Goal: Task Accomplishment & Management: Complete application form

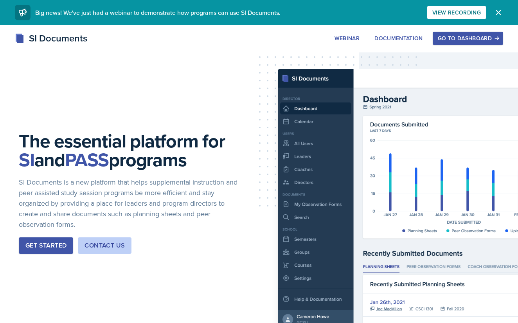
click at [464, 32] on button "Go to Dashboard" at bounding box center [468, 38] width 70 height 13
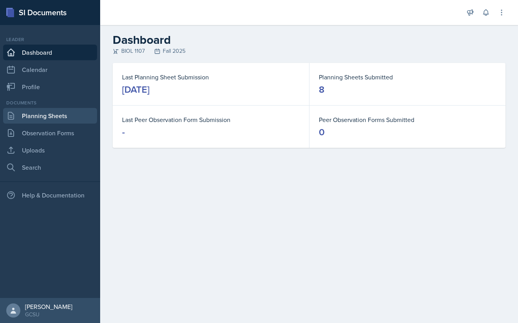
click at [37, 115] on link "Planning Sheets" at bounding box center [50, 116] width 94 height 16
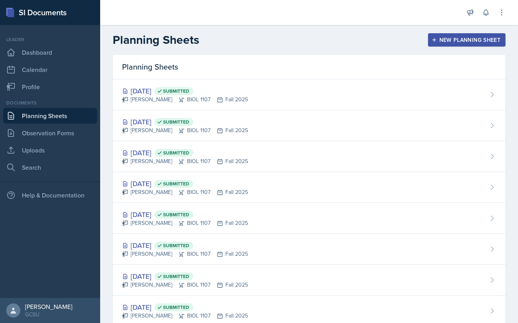
click at [437, 41] on icon "button" at bounding box center [434, 39] width 5 height 5
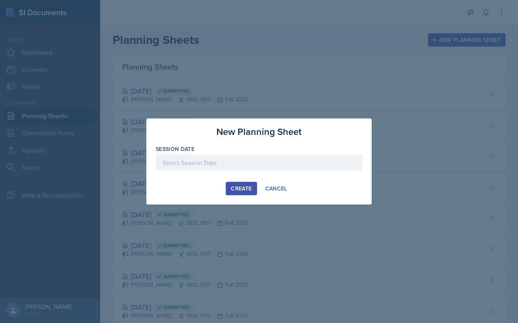
click at [209, 159] on div at bounding box center [259, 163] width 207 height 16
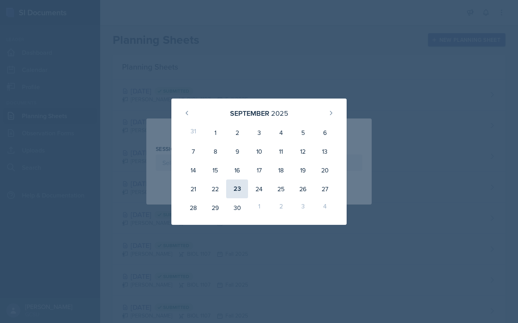
click at [234, 190] on div "23" at bounding box center [237, 189] width 22 height 19
type input "[DATE]"
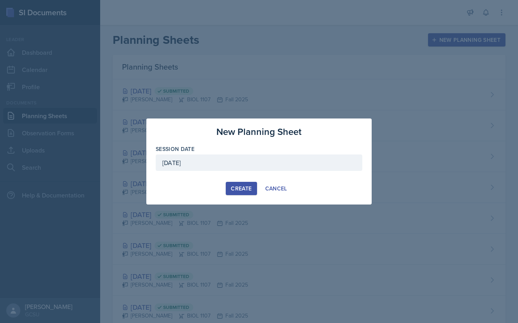
click at [242, 184] on button "Create" at bounding box center [241, 188] width 31 height 13
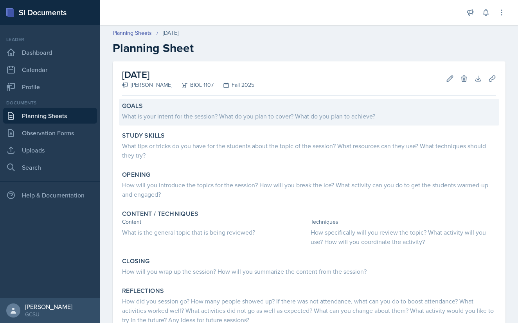
click at [152, 112] on div "What is your intent for the session? What do you plan to cover? What do you pla…" at bounding box center [309, 116] width 374 height 9
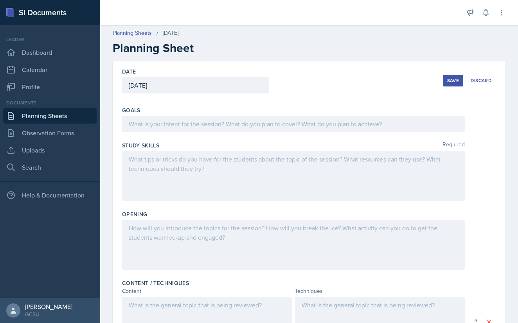
scroll to position [0, 0]
click at [447, 80] on div "Save" at bounding box center [453, 81] width 12 height 6
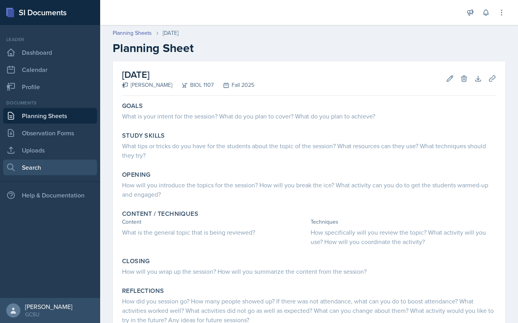
click at [45, 163] on link "Search" at bounding box center [50, 168] width 94 height 16
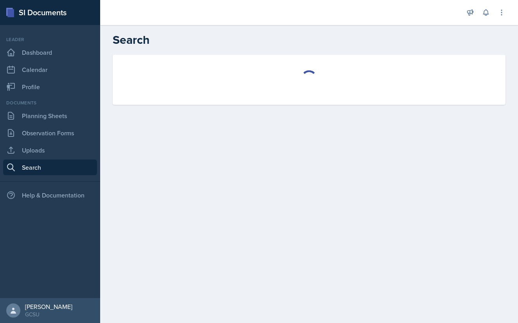
select select "all"
select select "1"
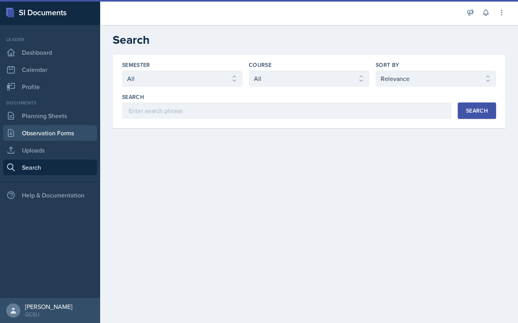
click at [49, 133] on link "Observation Forms" at bounding box center [50, 133] width 94 height 16
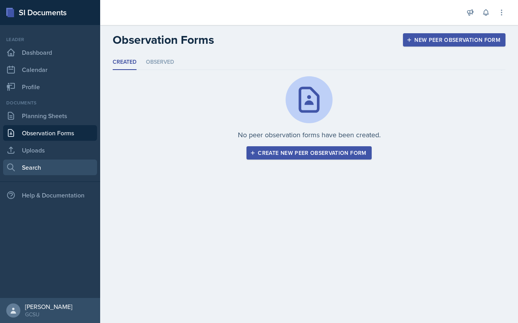
click at [62, 163] on link "Search" at bounding box center [50, 168] width 94 height 16
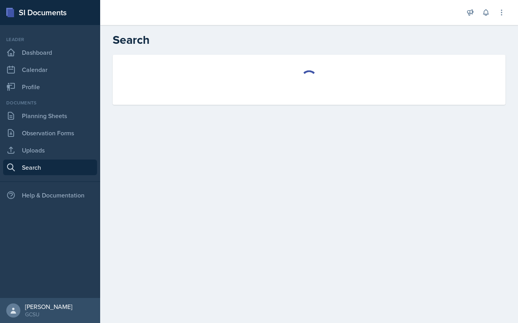
select select "all"
select select "1"
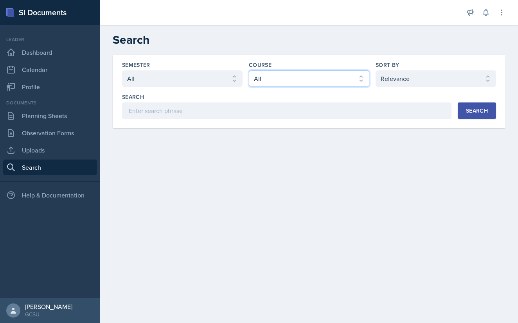
select select "6d02d006-d2ce-4ab3-bc11-53b48f3c94ca"
click at [474, 109] on div "Search" at bounding box center [477, 111] width 22 height 6
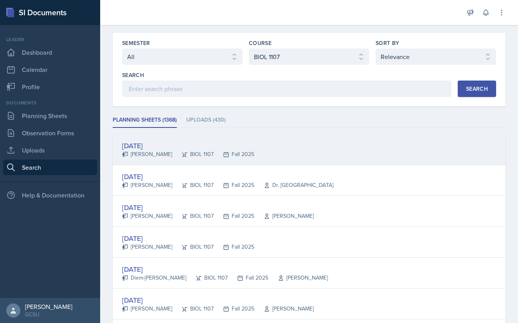
scroll to position [22, 0]
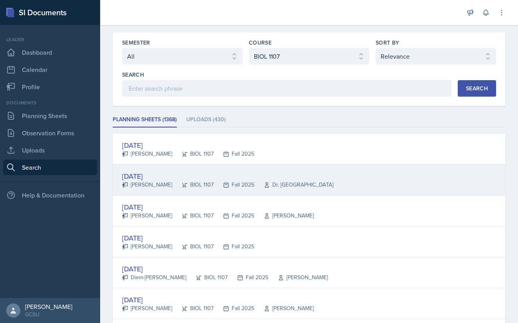
click at [264, 188] on icon at bounding box center [267, 185] width 6 height 6
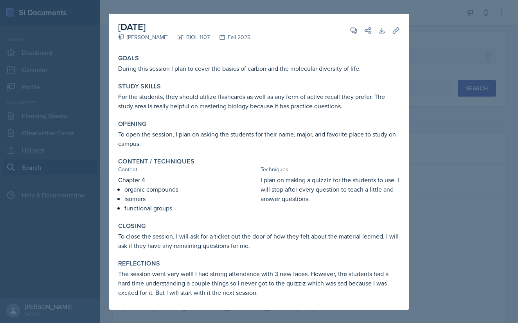
click at [52, 103] on div at bounding box center [259, 161] width 518 height 323
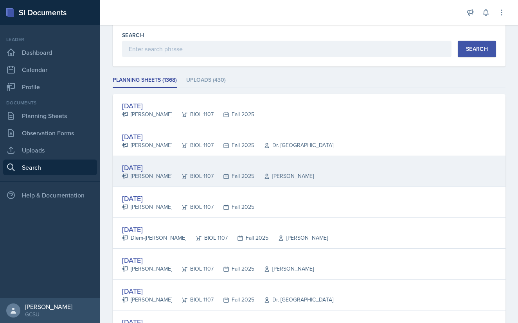
scroll to position [63, 0]
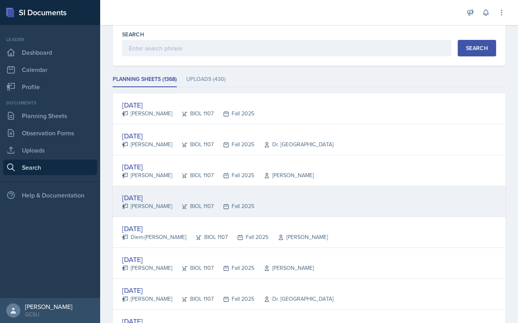
click at [158, 196] on div "[DATE]" at bounding box center [188, 198] width 132 height 11
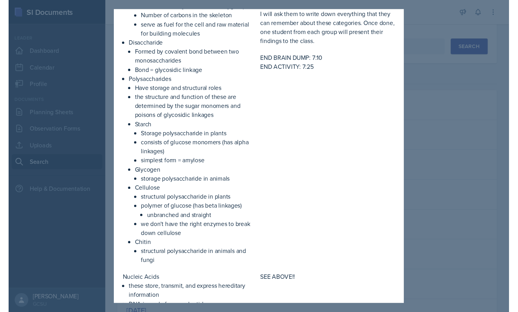
scroll to position [177, 0]
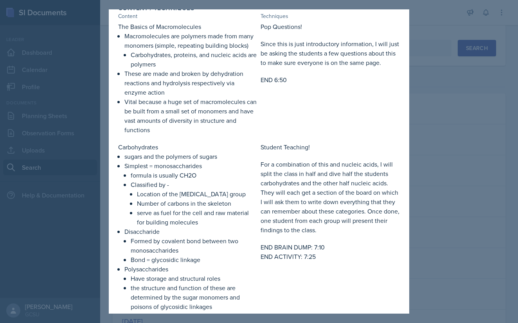
click at [69, 113] on div at bounding box center [259, 161] width 518 height 323
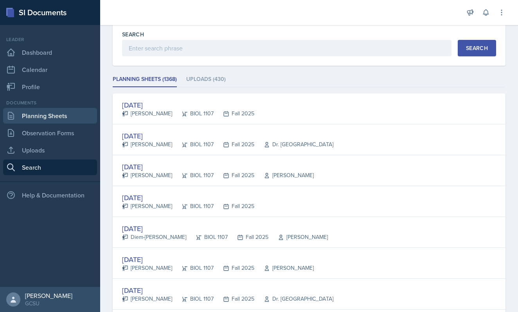
click at [63, 114] on link "Planning Sheets" at bounding box center [50, 116] width 94 height 16
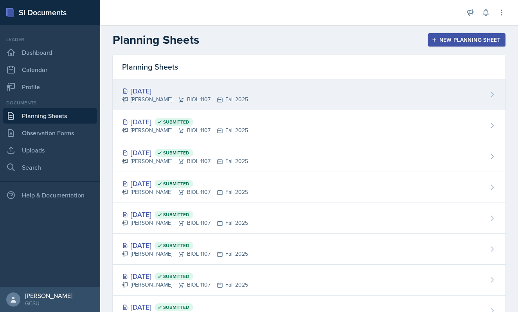
click at [155, 102] on div "[PERSON_NAME] BIOL 1107 Fall 2025" at bounding box center [185, 100] width 126 height 8
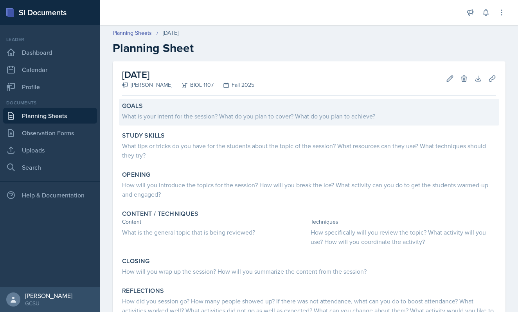
click at [150, 118] on div "What is your intent for the session? What do you plan to cover? What do you pla…" at bounding box center [309, 116] width 374 height 9
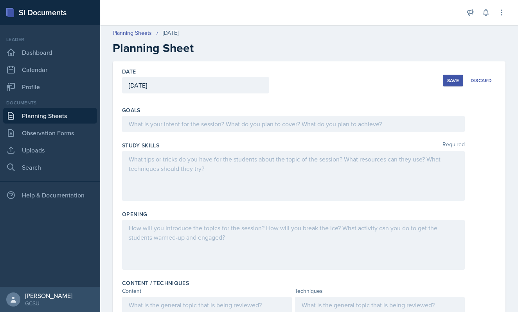
click at [151, 125] on div at bounding box center [293, 124] width 343 height 16
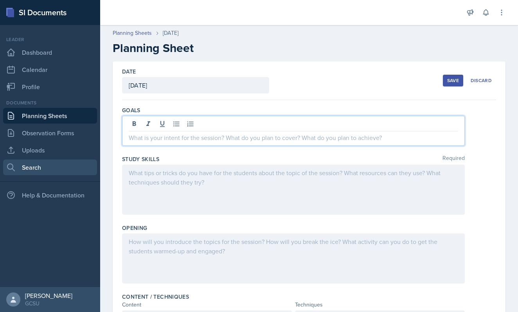
click at [52, 165] on link "Search" at bounding box center [50, 168] width 94 height 16
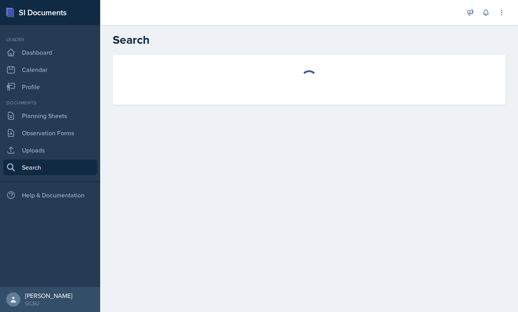
select select "all"
select select "1"
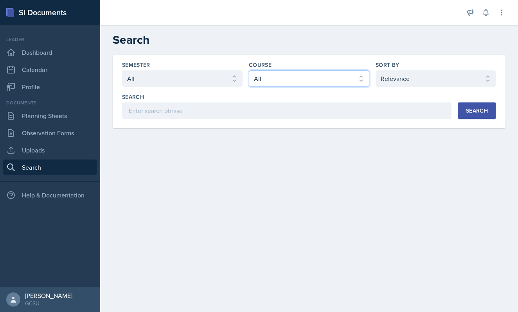
select select "6d02d006-d2ce-4ab3-bc11-53b48f3c94ca"
click at [481, 112] on div "Search" at bounding box center [477, 111] width 22 height 6
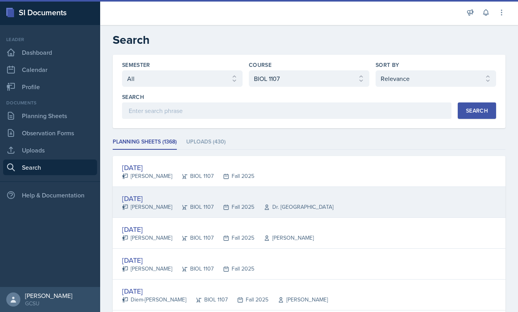
scroll to position [34, 0]
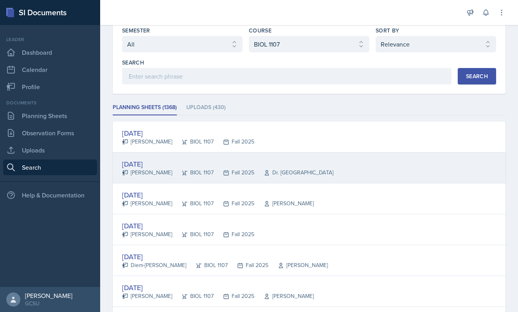
click at [151, 167] on div "[DATE]" at bounding box center [227, 164] width 211 height 11
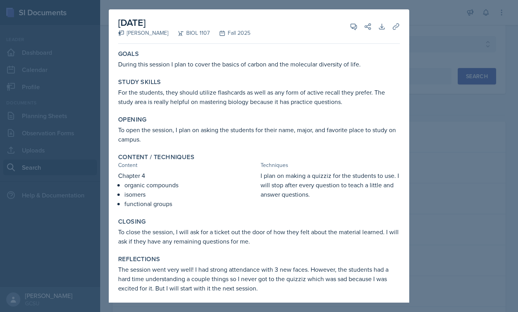
click at [434, 188] on div at bounding box center [259, 156] width 518 height 312
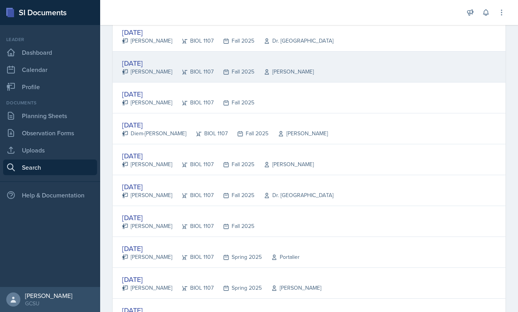
scroll to position [173, 0]
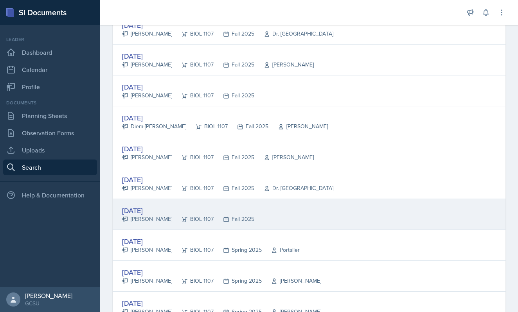
click at [289, 225] on div "[DATE] [PERSON_NAME] BIOL 1107 Fall 2025" at bounding box center [309, 214] width 393 height 31
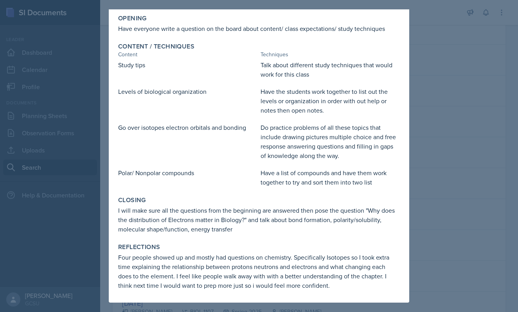
click at [458, 192] on div at bounding box center [259, 156] width 518 height 312
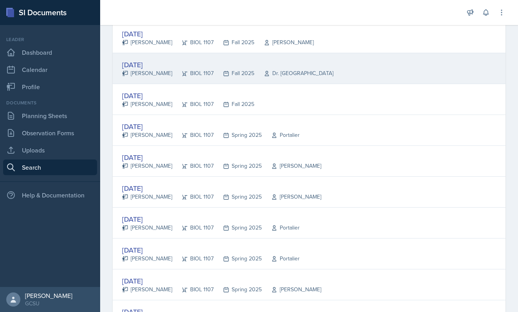
scroll to position [291, 0]
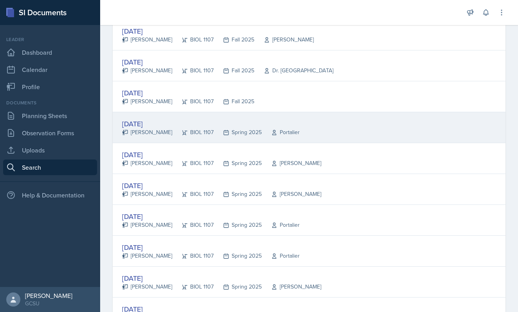
click at [180, 129] on div "BIOL 1107" at bounding box center [192, 132] width 41 height 8
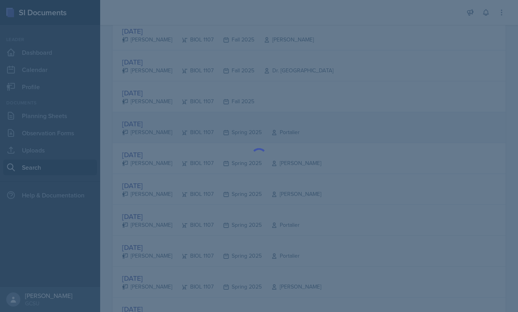
scroll to position [0, 0]
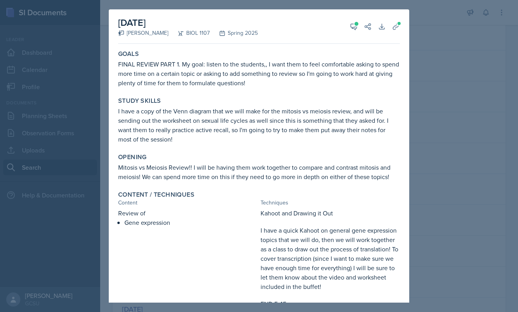
click at [447, 185] on div at bounding box center [259, 156] width 518 height 312
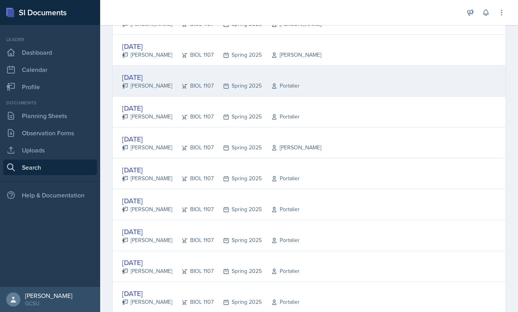
scroll to position [434, 0]
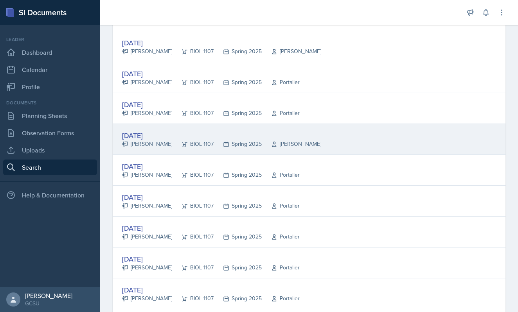
click at [279, 134] on div "[DATE]" at bounding box center [221, 135] width 199 height 11
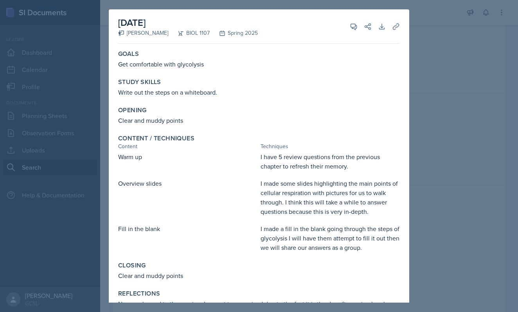
click at [435, 153] on div at bounding box center [259, 156] width 518 height 312
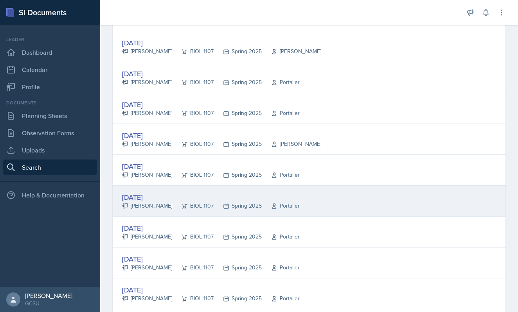
click at [271, 207] on icon at bounding box center [274, 206] width 6 height 6
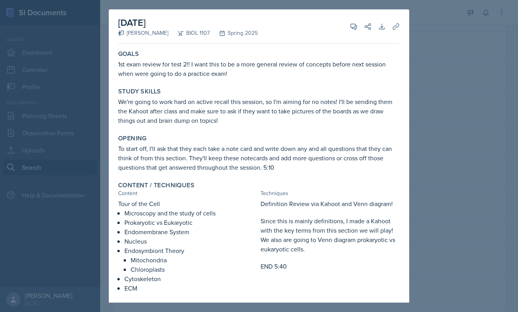
click at [455, 189] on div at bounding box center [259, 156] width 518 height 312
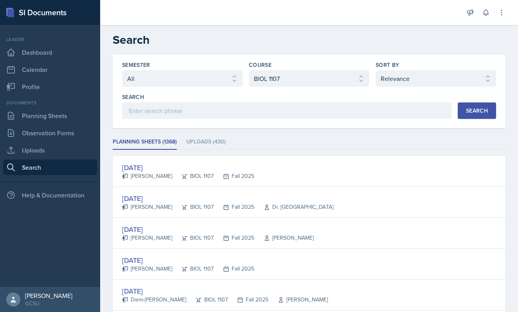
scroll to position [0, 0]
click at [52, 119] on link "Planning Sheets" at bounding box center [50, 116] width 94 height 16
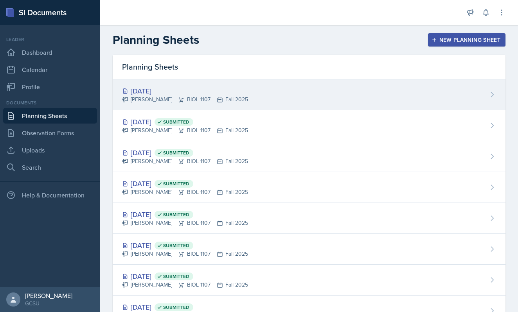
click at [161, 91] on div "[DATE]" at bounding box center [185, 91] width 126 height 11
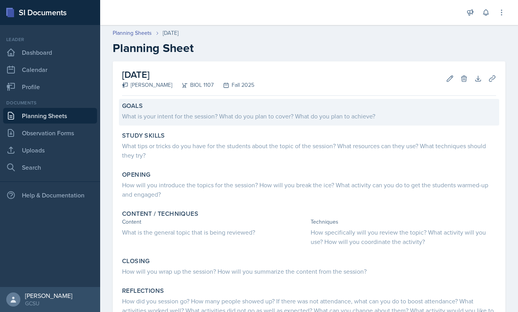
click at [145, 116] on div "What is your intent for the session? What do you plan to cover? What do you pla…" at bounding box center [309, 116] width 374 height 9
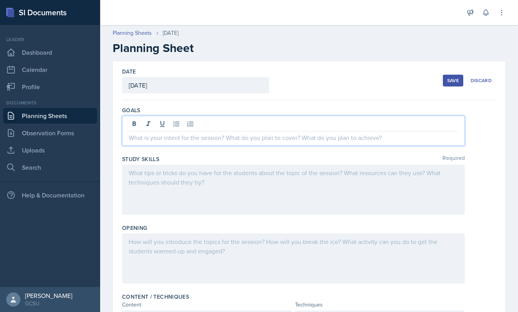
click at [155, 125] on div at bounding box center [293, 131] width 343 height 30
click at [151, 185] on div at bounding box center [293, 190] width 343 height 50
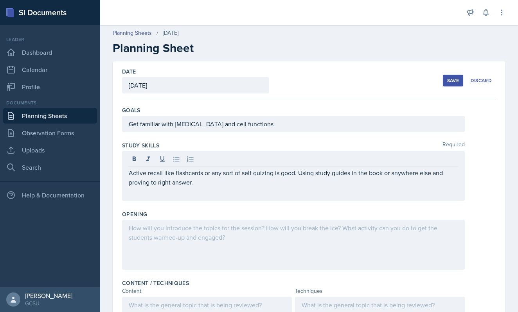
click at [197, 236] on div at bounding box center [293, 245] width 343 height 50
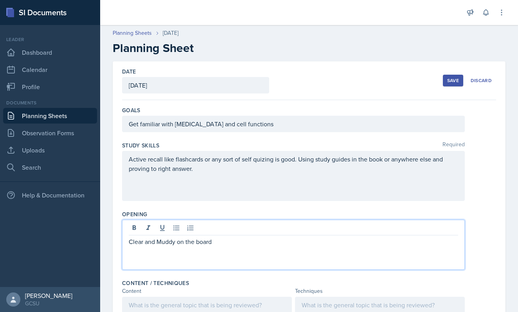
drag, startPoint x: 216, startPoint y: 240, endPoint x: 131, endPoint y: 234, distance: 85.2
click at [131, 234] on div "Clear and Muddy on the board" at bounding box center [293, 245] width 343 height 50
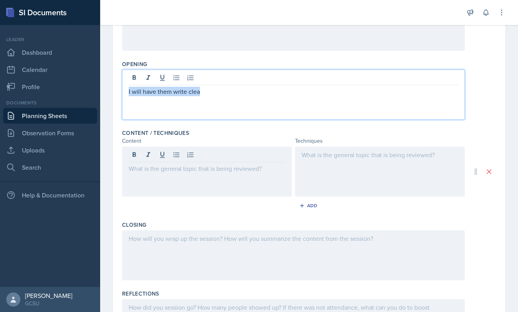
drag, startPoint x: 227, startPoint y: 94, endPoint x: 128, endPoint y: 94, distance: 99.0
click at [128, 94] on div "I will have them write clea" at bounding box center [293, 95] width 343 height 50
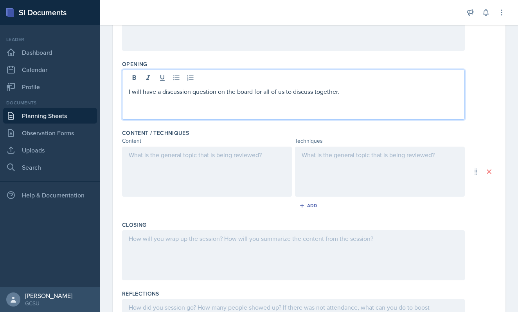
click at [208, 157] on div at bounding box center [207, 172] width 170 height 50
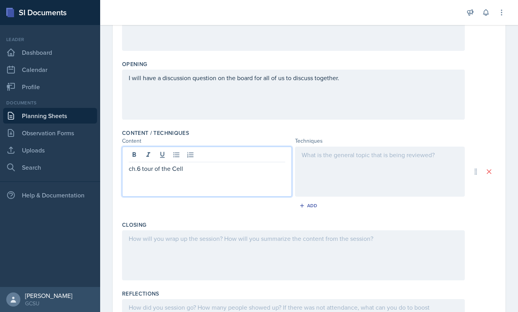
click at [145, 168] on p "ch.6 tour of the Cell" at bounding box center [207, 168] width 157 height 9
click at [206, 173] on p "ch.6 Tour of the Cell" at bounding box center [207, 168] width 157 height 9
click at [173, 152] on icon at bounding box center [177, 155] width 8 height 8
click at [135, 186] on p "their functions" at bounding box center [210, 187] width 150 height 9
click at [193, 188] on p "their functions" at bounding box center [213, 187] width 144 height 9
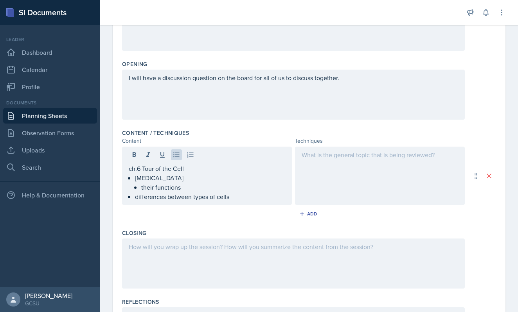
click at [398, 15] on div at bounding box center [281, 12] width 351 height 25
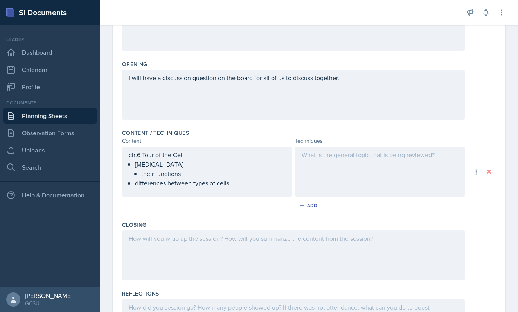
click at [379, 56] on div "Study Skills Required Active recall like flashcards or any sort of self quizing…" at bounding box center [309, 22] width 374 height 69
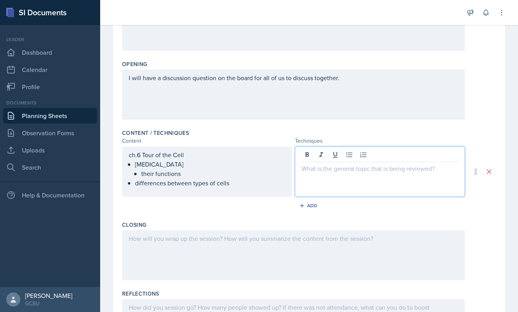
click at [358, 152] on div at bounding box center [380, 172] width 170 height 50
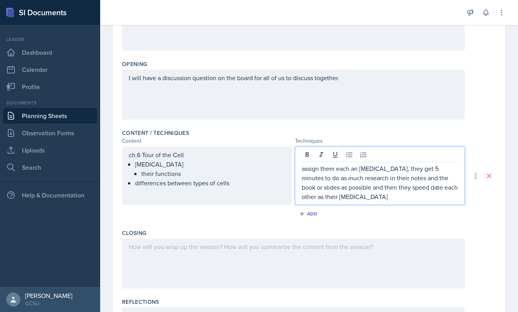
click at [234, 184] on ul "[MEDICAL_DATA] their functions differences between types of cells" at bounding box center [210, 174] width 150 height 28
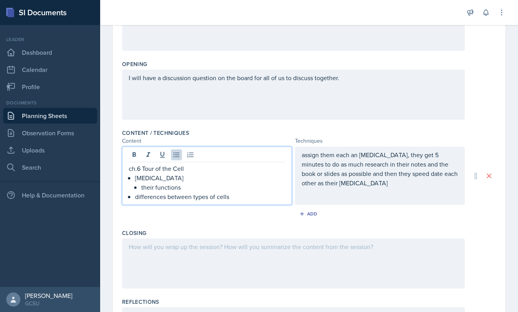
click at [349, 79] on div "I will have a discussion question on the board for all of us to discuss togethe…" at bounding box center [293, 95] width 343 height 50
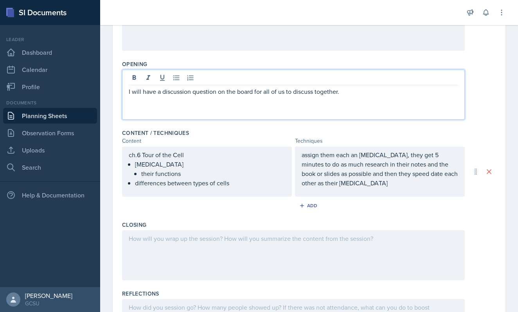
click at [346, 94] on p "I will have a discussion question on the board for all of us to discuss togethe…" at bounding box center [294, 91] width 330 height 9
click at [354, 187] on p "assign them each an [MEDICAL_DATA], they get 5 minutes to do as much research i…" at bounding box center [380, 169] width 157 height 38
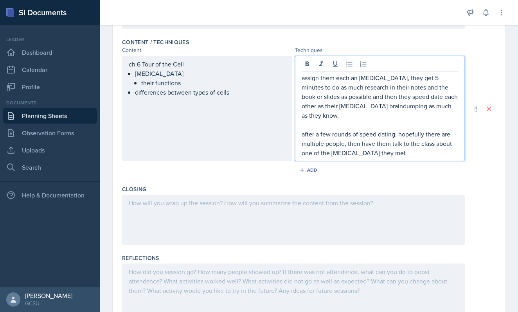
scroll to position [251, 0]
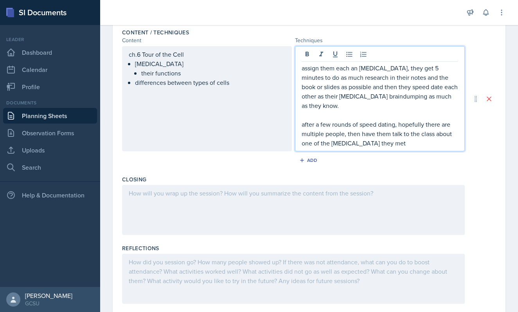
click at [276, 185] on div at bounding box center [293, 210] width 343 height 50
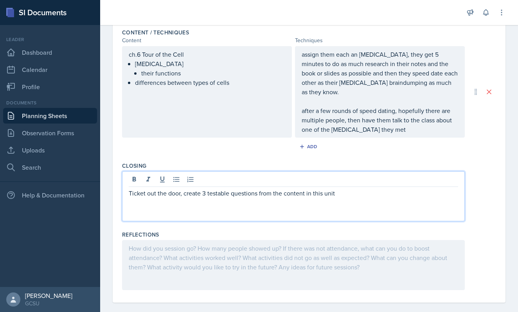
click at [206, 189] on p "Ticket out the door, create 3 testable questions from the content in this unit" at bounding box center [294, 193] width 330 height 9
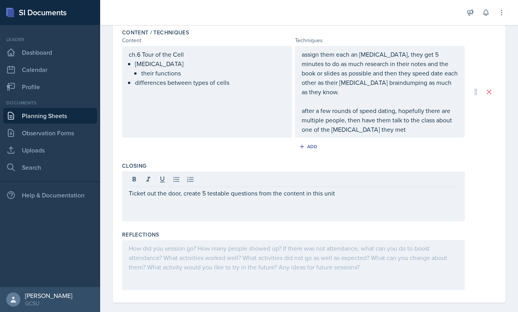
click at [199, 247] on div at bounding box center [293, 265] width 343 height 50
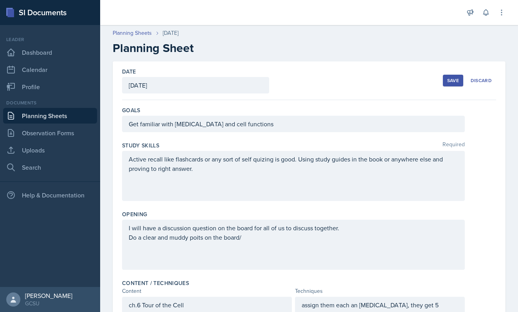
scroll to position [0, 0]
click at [453, 81] on div "Save" at bounding box center [453, 81] width 12 height 6
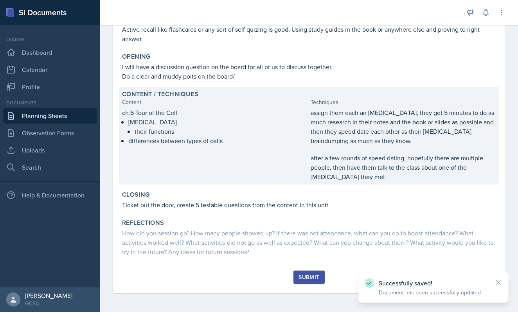
scroll to position [115, 0]
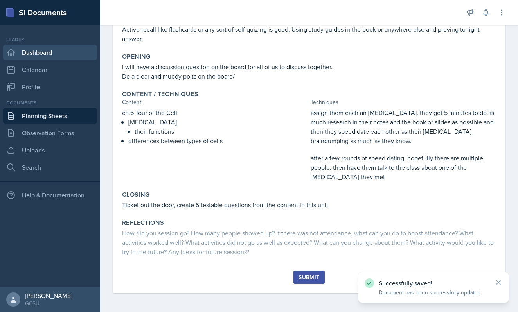
click at [55, 52] on link "Dashboard" at bounding box center [50, 53] width 94 height 16
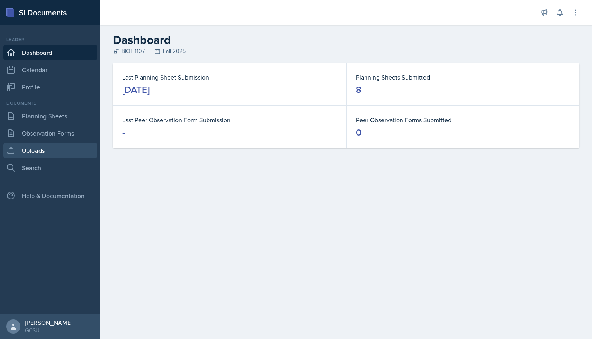
click at [36, 154] on link "Uploads" at bounding box center [50, 151] width 94 height 16
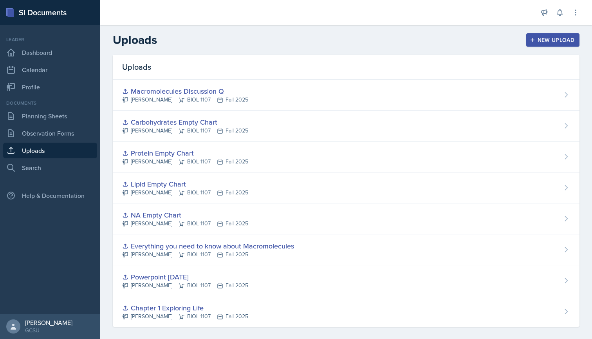
click at [518, 38] on div "New Upload" at bounding box center [552, 40] width 43 height 6
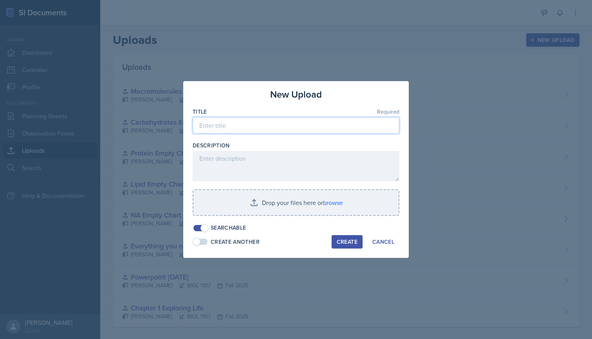
click at [263, 126] on input at bounding box center [296, 125] width 207 height 16
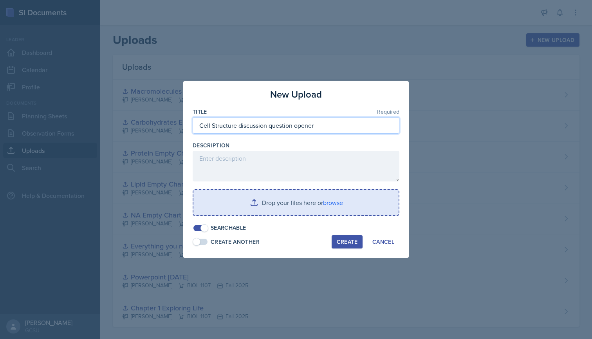
type input "Cell Structure discussion question opener"
click at [321, 199] on input "file" at bounding box center [295, 202] width 205 height 25
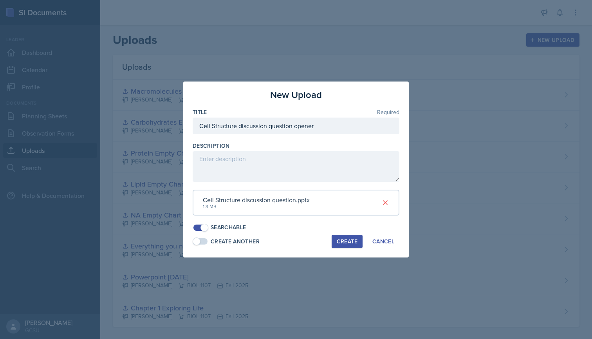
click at [354, 238] on div "Create" at bounding box center [347, 241] width 21 height 6
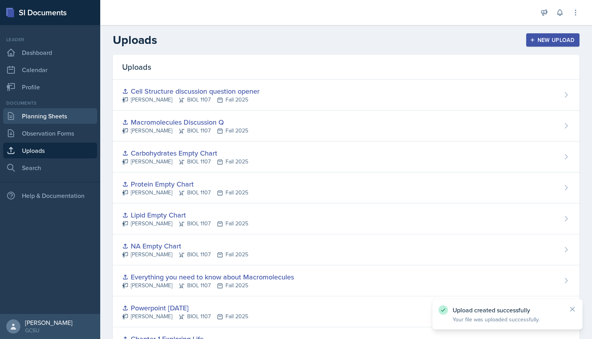
click at [47, 114] on link "Planning Sheets" at bounding box center [50, 116] width 94 height 16
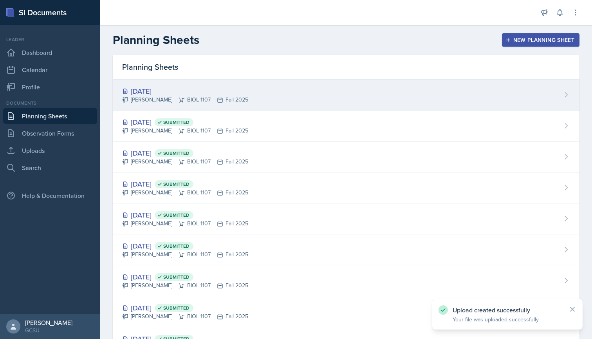
click at [220, 88] on div "[DATE]" at bounding box center [185, 91] width 126 height 11
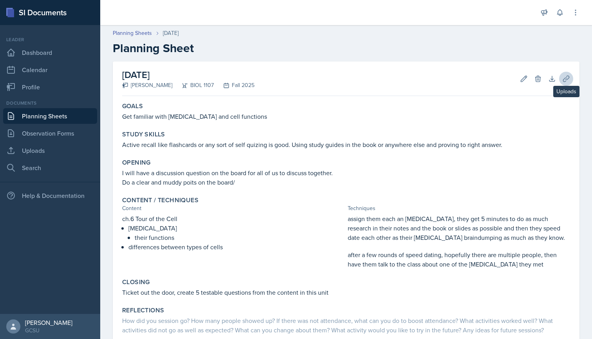
click at [518, 75] on icon at bounding box center [566, 79] width 8 height 8
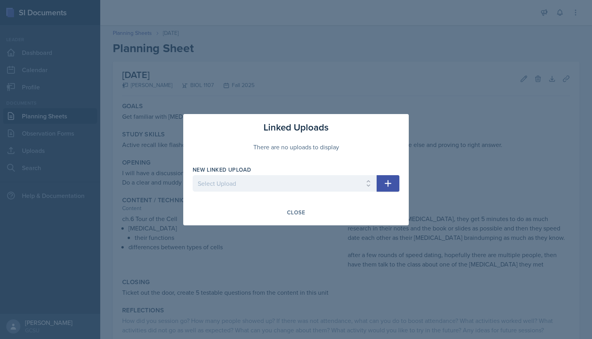
click at [399, 179] on button "button" at bounding box center [388, 183] width 23 height 16
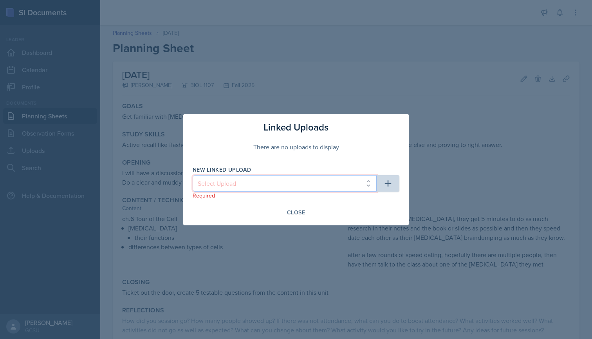
select select "4566b2c9-843d-41d6-bafd-eaed43f475fa"
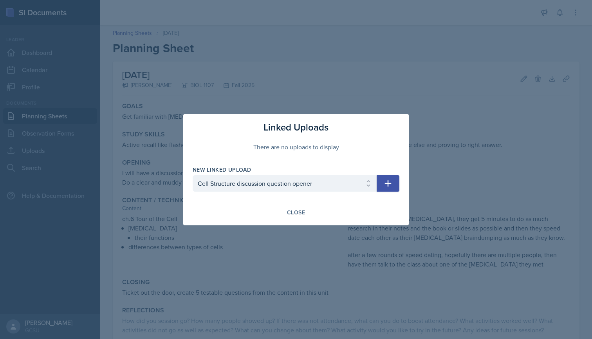
click at [381, 186] on button "button" at bounding box center [388, 183] width 23 height 16
select select
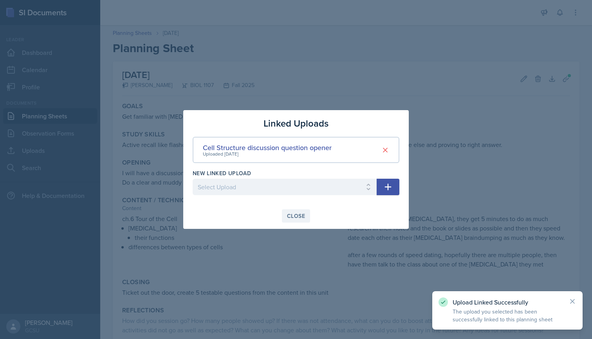
click at [293, 213] on div "Close" at bounding box center [296, 216] width 18 height 6
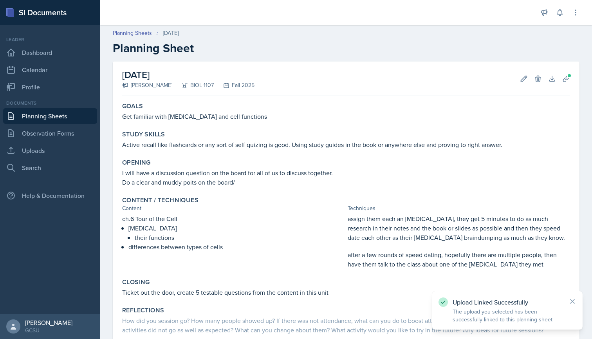
click at [45, 121] on link "Planning Sheets" at bounding box center [50, 116] width 94 height 16
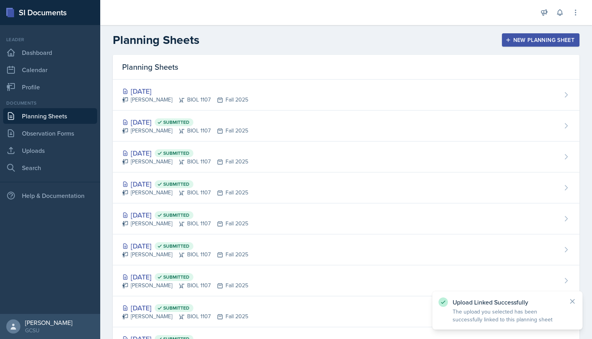
click at [47, 118] on link "Planning Sheets" at bounding box center [50, 116] width 94 height 16
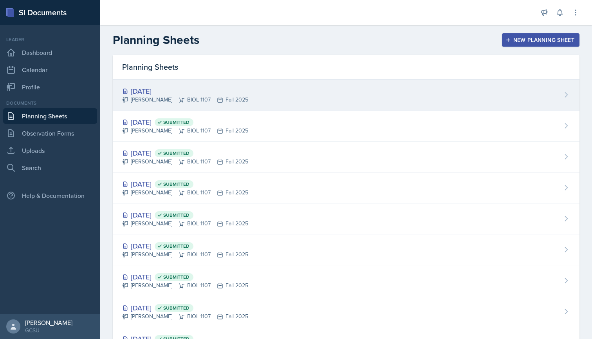
click at [162, 87] on div "[DATE]" at bounding box center [185, 91] width 126 height 11
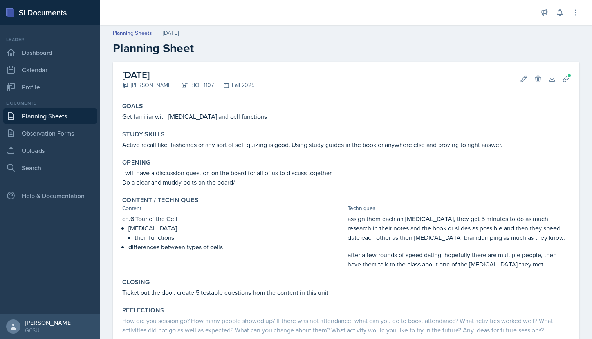
click at [43, 117] on link "Planning Sheets" at bounding box center [50, 116] width 94 height 16
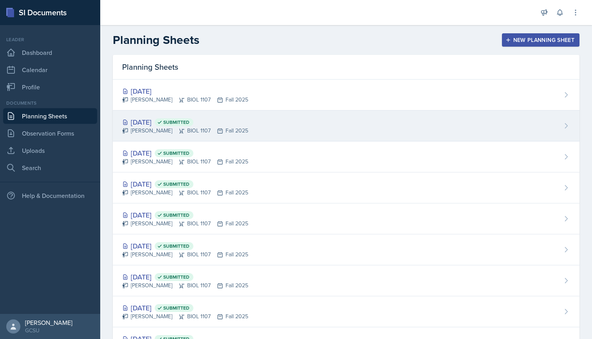
click at [186, 118] on span "Submitted" at bounding box center [174, 122] width 39 height 8
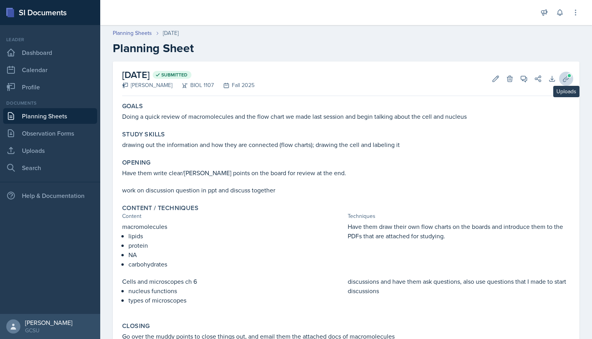
click at [518, 81] on icon at bounding box center [566, 79] width 8 height 8
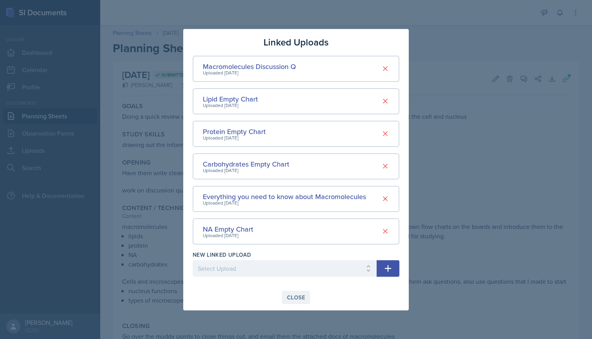
click at [291, 297] on div "Close" at bounding box center [296, 297] width 18 height 6
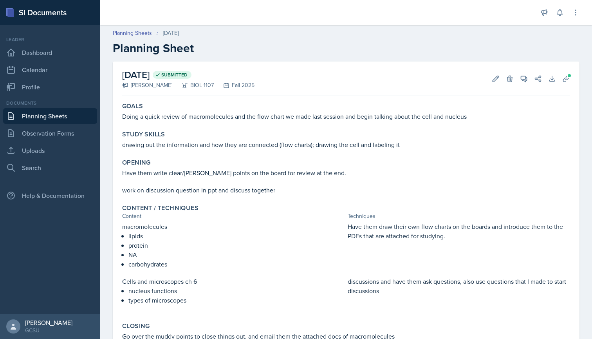
click at [30, 118] on link "Planning Sheets" at bounding box center [50, 116] width 94 height 16
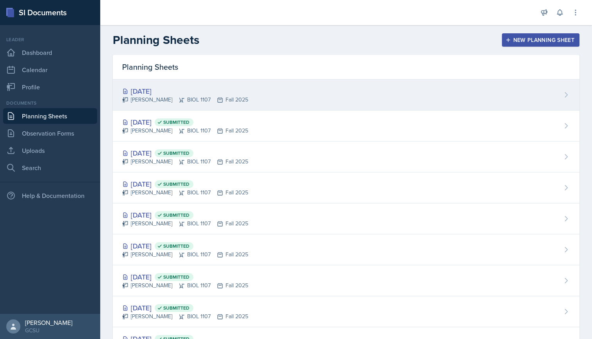
click at [170, 90] on div "[DATE]" at bounding box center [185, 91] width 126 height 11
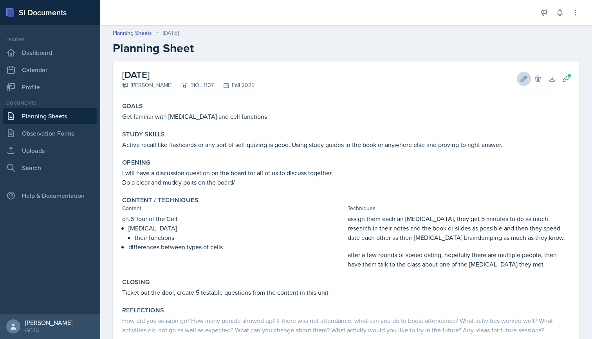
click at [518, 78] on icon at bounding box center [524, 79] width 8 height 8
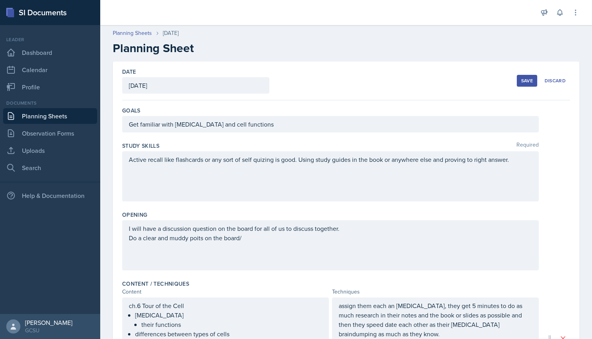
click at [518, 160] on div "Active recall like flashcards or any sort of self quizing is good. Using study …" at bounding box center [330, 176] width 417 height 50
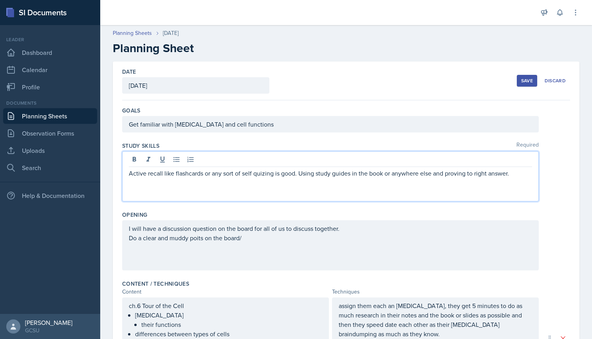
click at [517, 172] on p "Active recall like flashcards or any sort of self quizing is good. Using study …" at bounding box center [330, 172] width 403 height 9
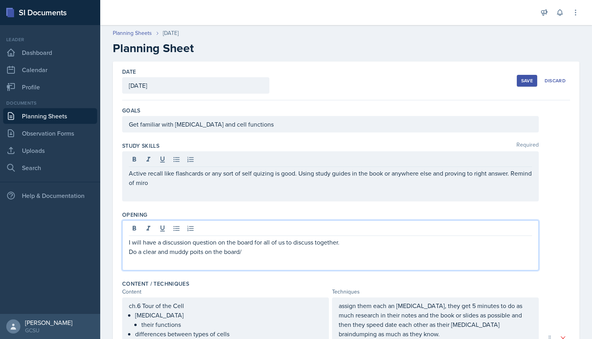
click at [170, 180] on p "Active recall like flashcards or any sort of self quizing is good. Using study …" at bounding box center [330, 177] width 403 height 19
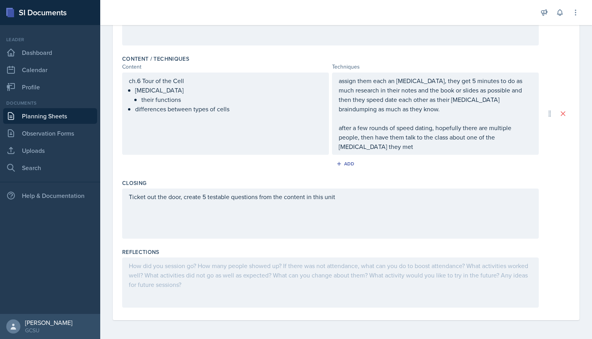
scroll to position [225, 0]
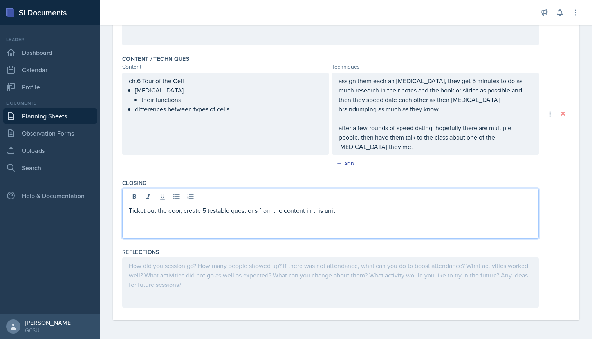
click at [366, 200] on div "Ticket out the door, create 5 testable questions from the content in this unit" at bounding box center [330, 213] width 417 height 50
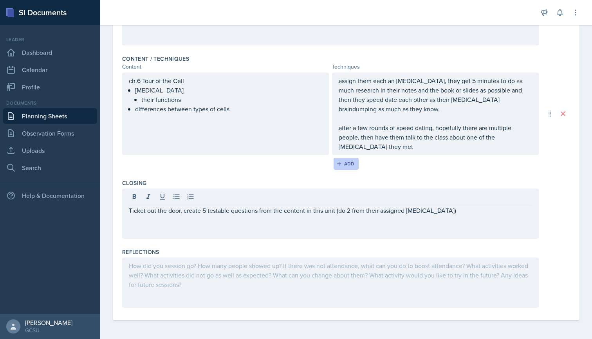
click at [351, 159] on button "Add" at bounding box center [346, 164] width 25 height 12
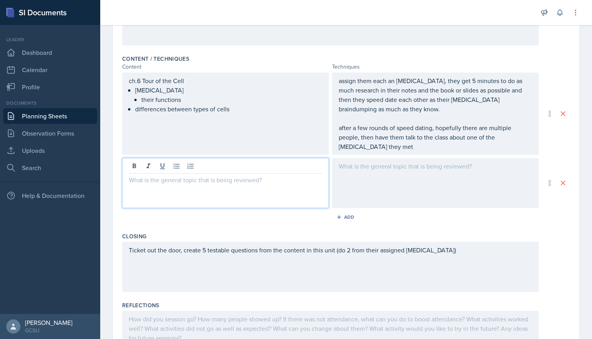
click at [165, 164] on div at bounding box center [225, 183] width 207 height 50
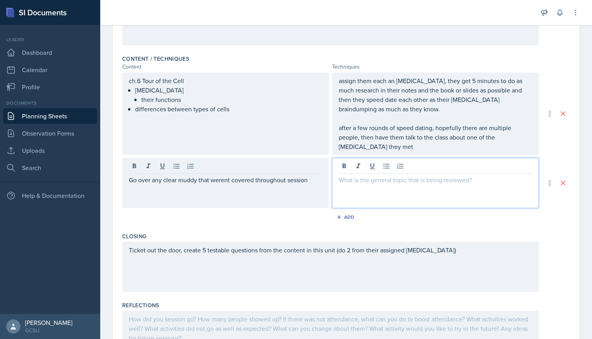
click at [395, 168] on div at bounding box center [435, 183] width 207 height 50
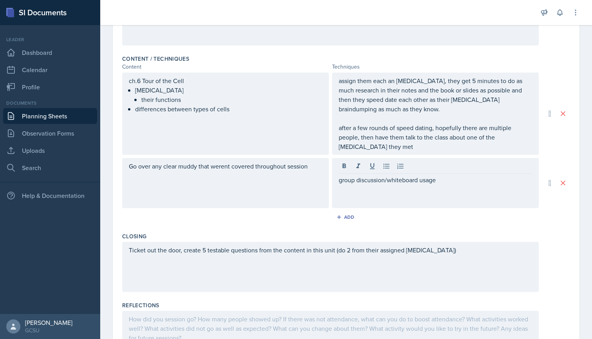
click at [400, 218] on div "Add" at bounding box center [346, 218] width 448 height 15
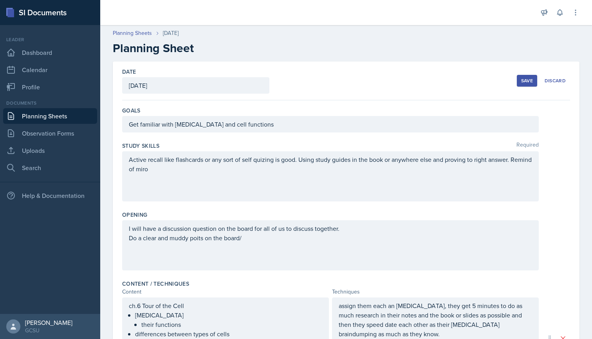
scroll to position [0, 0]
click at [518, 79] on div "Save" at bounding box center [527, 81] width 12 height 6
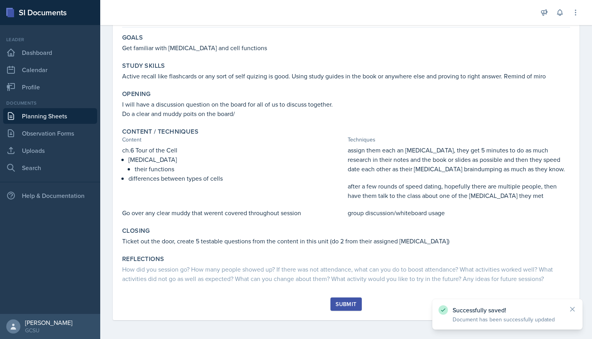
scroll to position [69, 0]
click at [345, 299] on button "Submit" at bounding box center [345, 303] width 31 height 13
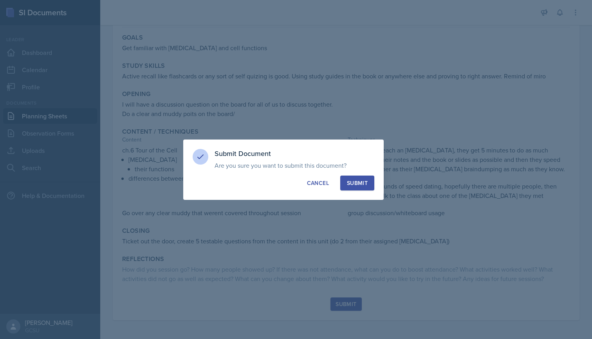
click at [357, 178] on button "Submit" at bounding box center [357, 182] width 34 height 15
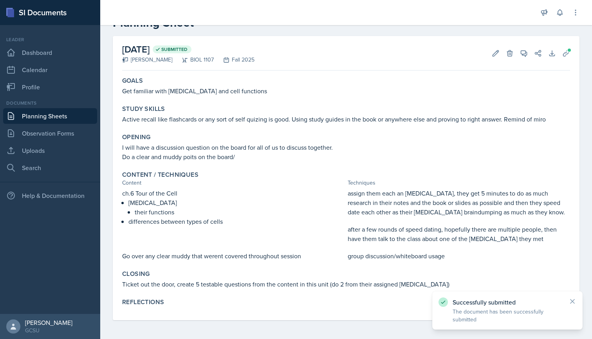
click at [54, 114] on link "Planning Sheets" at bounding box center [50, 116] width 94 height 16
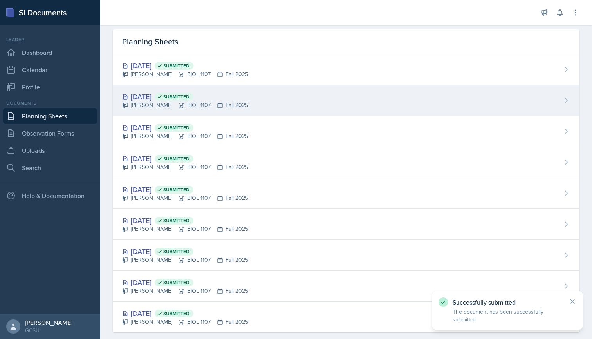
click at [156, 94] on div "[DATE] Submitted" at bounding box center [185, 96] width 126 height 11
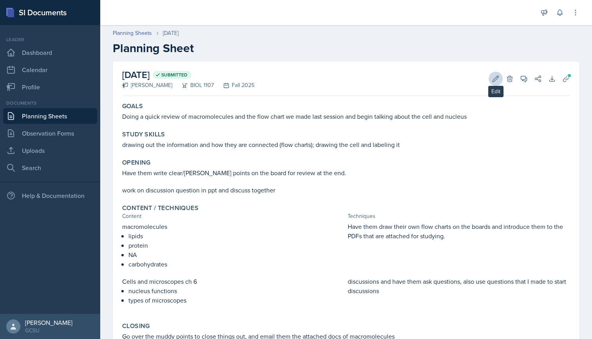
click at [494, 77] on icon at bounding box center [496, 79] width 8 height 8
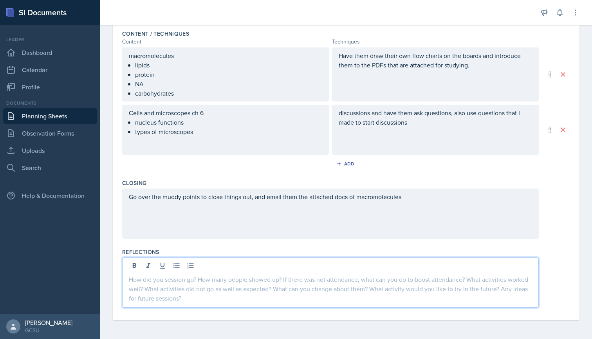
scroll to position [250, 0]
click at [166, 269] on div at bounding box center [330, 282] width 417 height 50
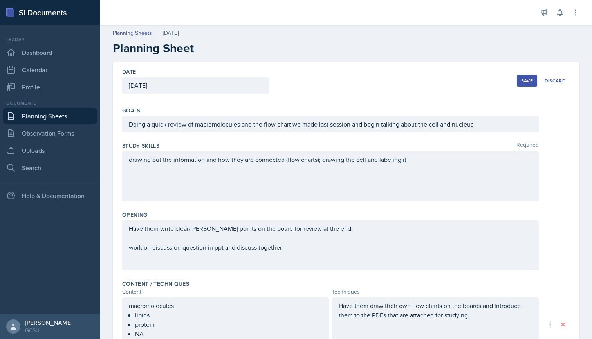
scroll to position [0, 0]
click at [518, 81] on div "Save" at bounding box center [527, 81] width 12 height 6
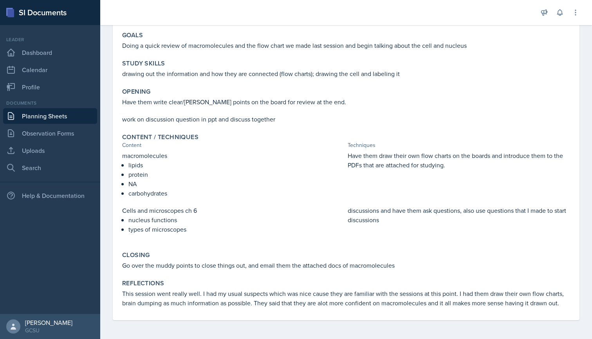
scroll to position [71, 0]
